Goal: Information Seeking & Learning: Find specific fact

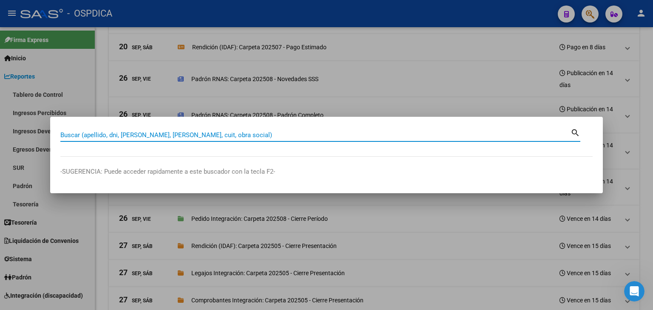
scroll to position [24, 0]
type input "33685444459"
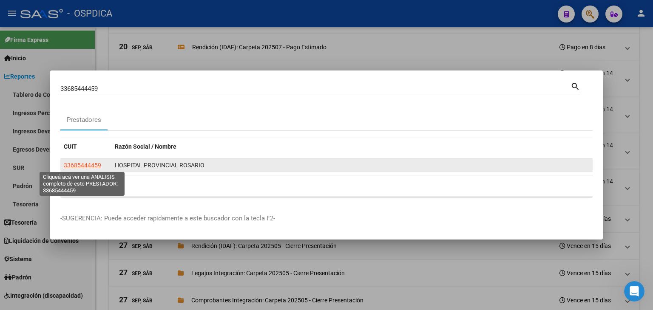
click at [88, 165] on span "33685444459" at bounding box center [82, 165] width 37 height 7
type textarea "33685444459"
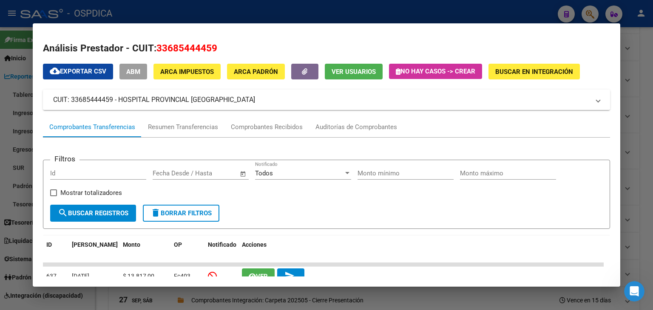
click at [136, 98] on mat-panel-title "CUIT: 33685444459 - HOSPITAL PROVINCIAL [GEOGRAPHIC_DATA]" at bounding box center [321, 100] width 537 height 10
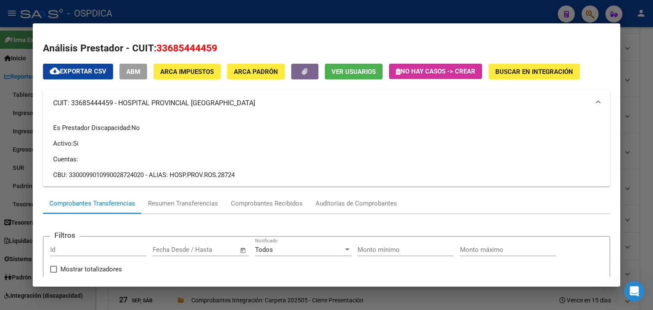
click at [586, 12] on div at bounding box center [326, 155] width 653 height 310
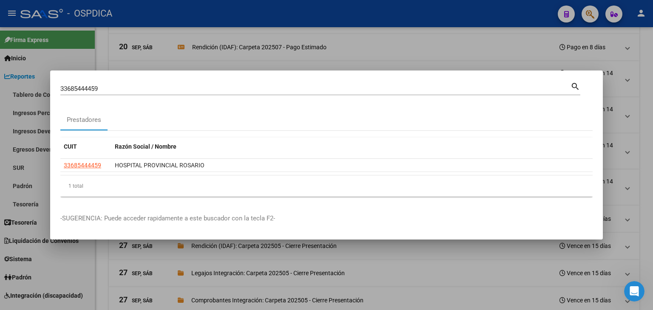
click at [592, 16] on div at bounding box center [326, 155] width 653 height 310
click at [592, 16] on icon "button" at bounding box center [590, 14] width 9 height 10
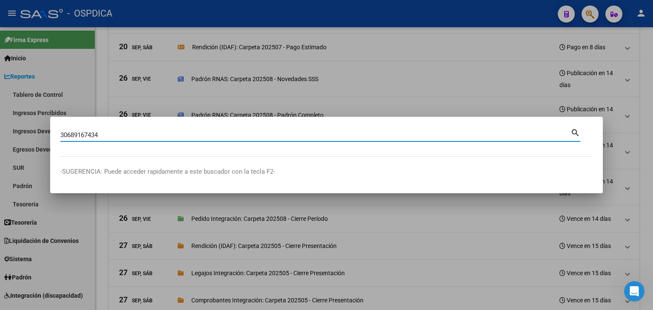
type input "30689167434"
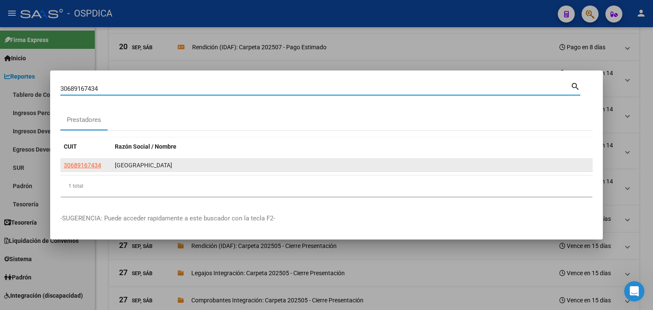
click at [90, 171] on datatable-body-cell "30689167434" at bounding box center [85, 165] width 51 height 13
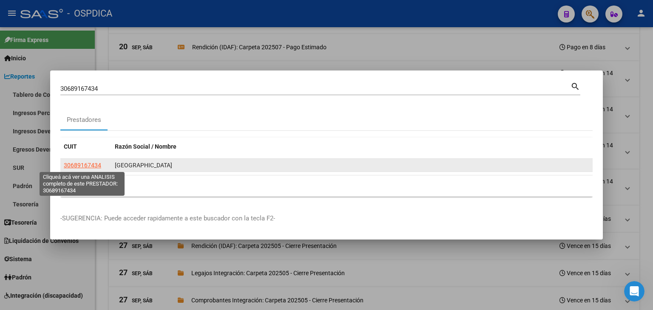
click at [90, 167] on span "30689167434" at bounding box center [82, 165] width 37 height 7
type textarea "30689167434"
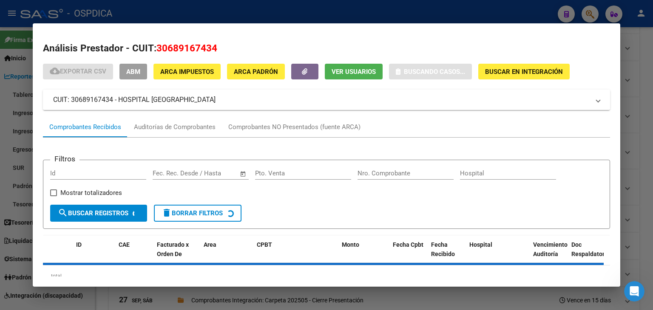
click at [95, 105] on mat-panel-title "CUIT: 30689167434 - HOSPITAL [GEOGRAPHIC_DATA]" at bounding box center [321, 100] width 537 height 10
